Goal: Task Accomplishment & Management: Use online tool/utility

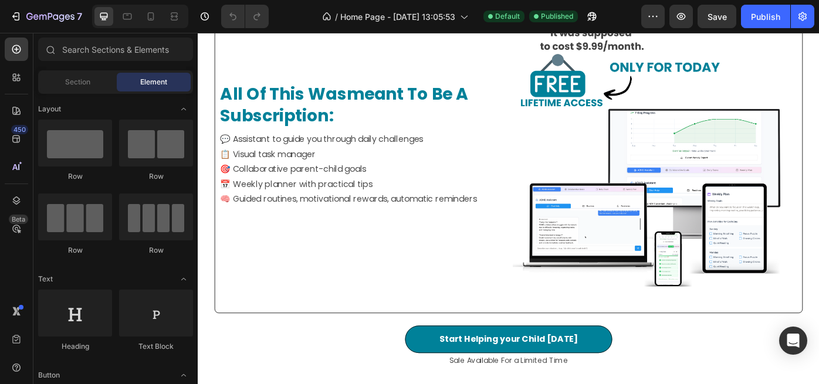
scroll to position [971, 0]
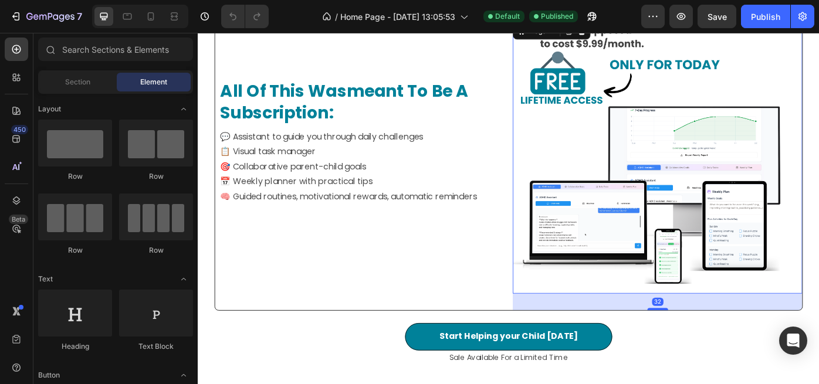
click at [637, 146] on img at bounding box center [709, 173] width 309 height 309
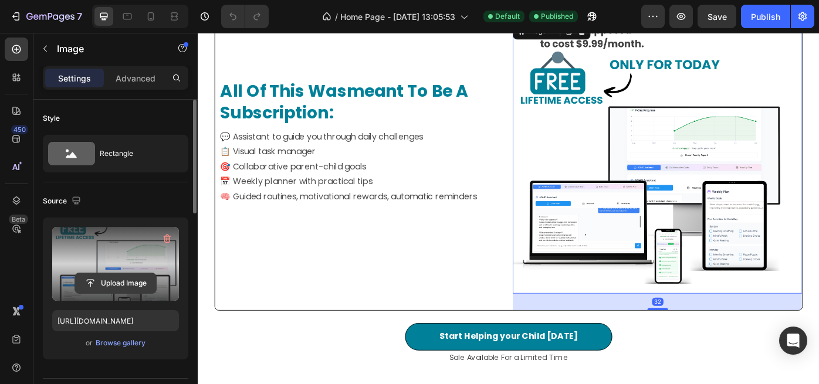
click at [121, 283] on input "file" at bounding box center [115, 283] width 81 height 20
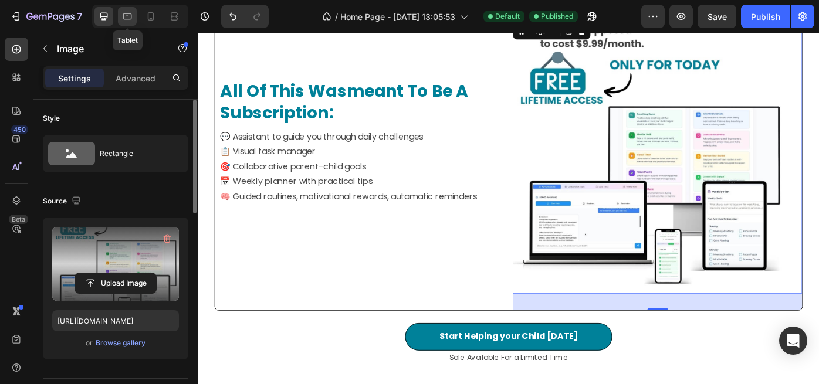
click at [129, 18] on icon at bounding box center [127, 17] width 12 height 12
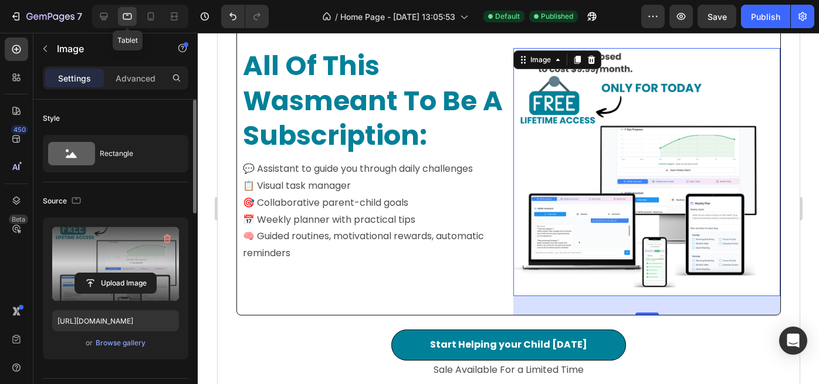
scroll to position [917, 0]
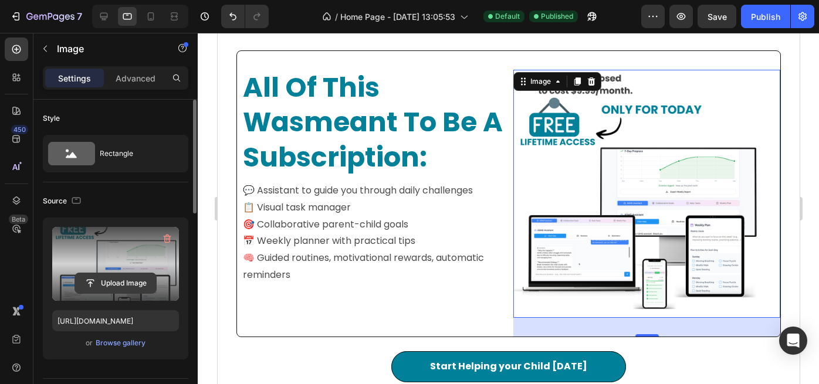
click at [96, 282] on input "file" at bounding box center [115, 283] width 81 height 20
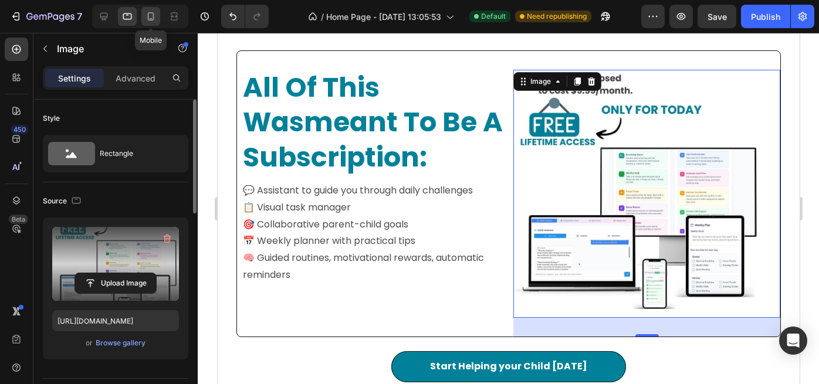
click at [153, 15] on icon at bounding box center [151, 17] width 12 height 12
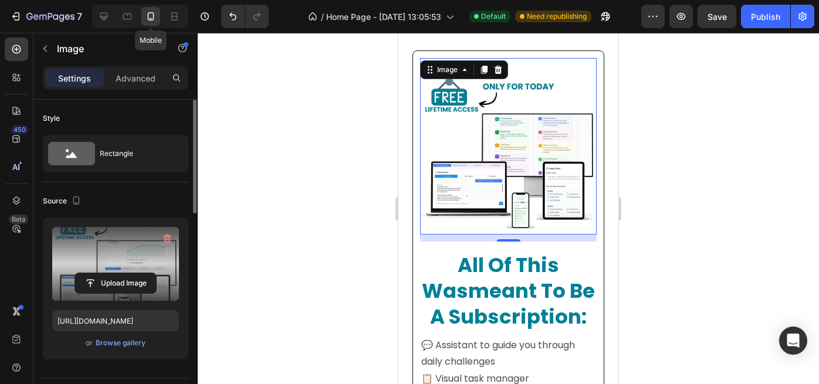
scroll to position [901, 0]
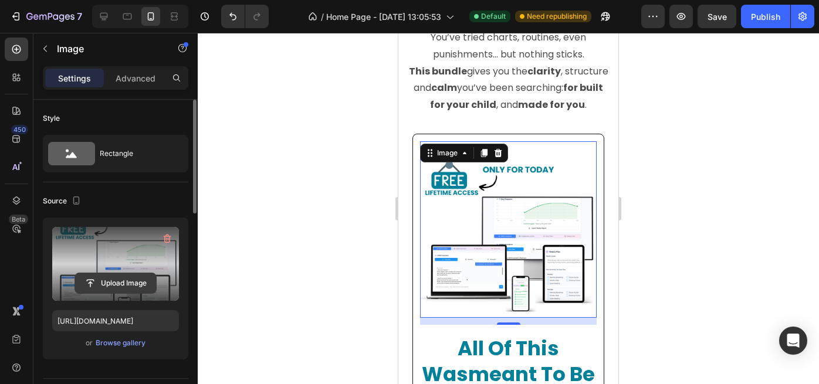
click at [132, 286] on input "file" at bounding box center [115, 283] width 81 height 20
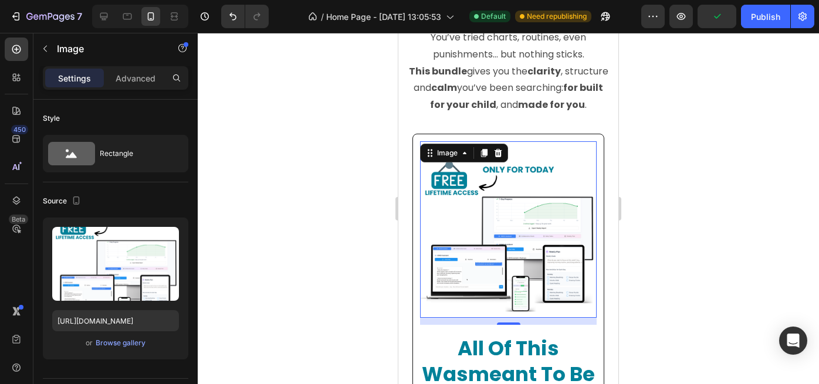
type input "[URL][DOMAIN_NAME]"
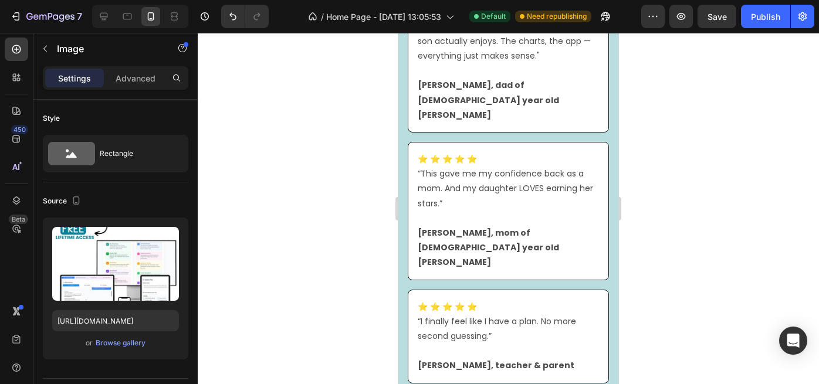
scroll to position [712, 0]
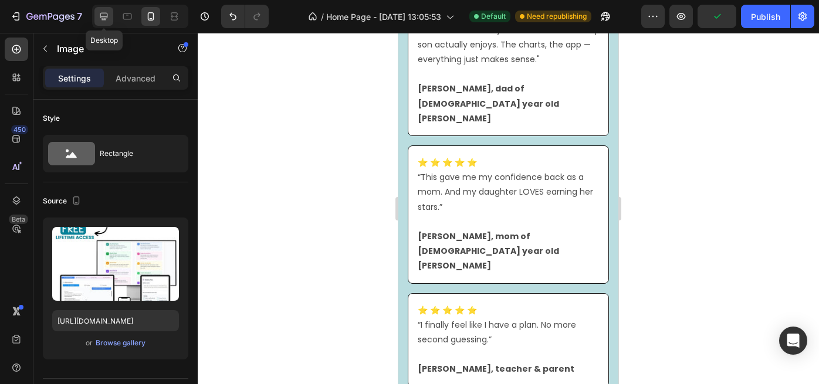
click at [110, 16] on icon at bounding box center [104, 17] width 12 height 12
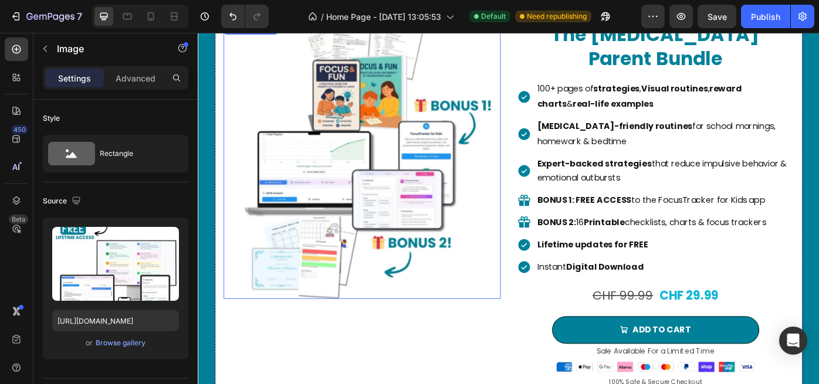
scroll to position [1822, 0]
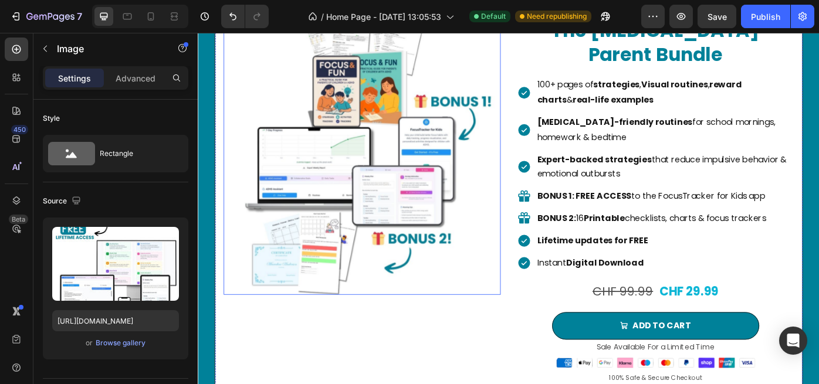
click at [361, 191] on img at bounding box center [384, 173] width 314 height 314
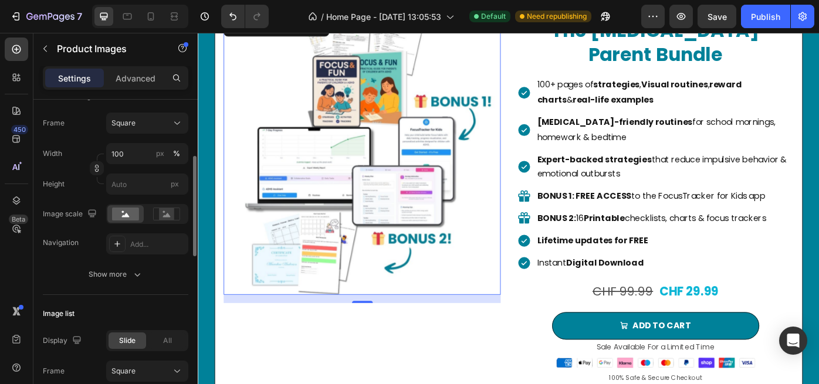
scroll to position [181, 0]
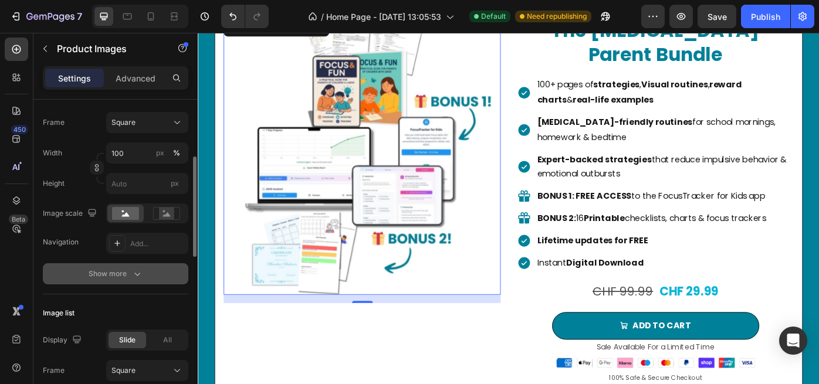
click at [137, 272] on icon "button" at bounding box center [137, 274] width 12 height 12
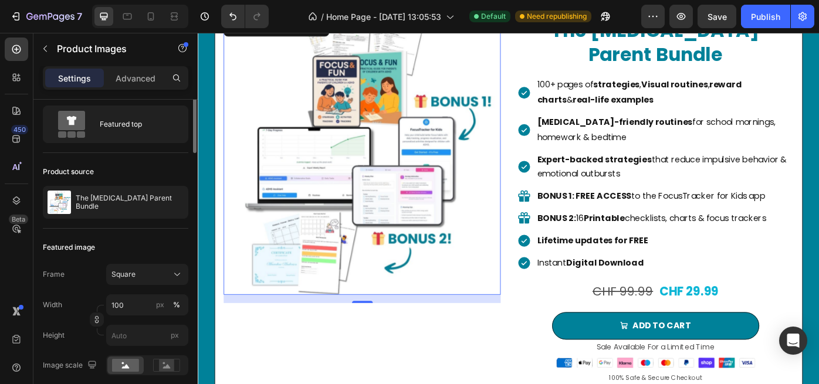
scroll to position [0, 0]
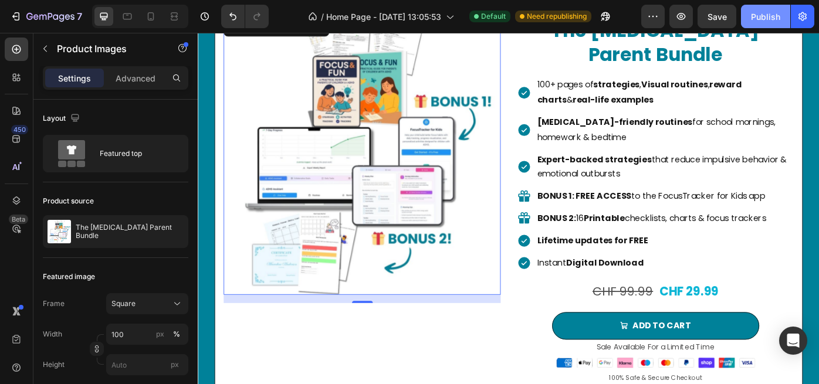
click at [772, 19] on div "Publish" at bounding box center [765, 17] width 29 height 12
